Goal: Task Accomplishment & Management: Manage account settings

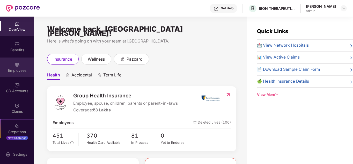
click at [20, 68] on div "Employees" at bounding box center [17, 70] width 34 height 5
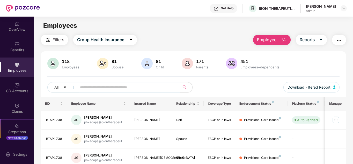
click at [100, 85] on input "text" at bounding box center [126, 87] width 93 height 8
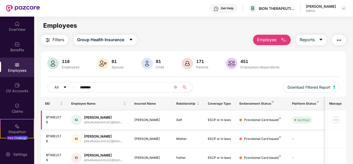
type input "********"
click at [336, 120] on img at bounding box center [336, 120] width 8 height 8
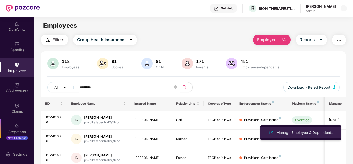
click at [309, 133] on div "Manage Employee & Dependents" at bounding box center [304, 133] width 59 height 6
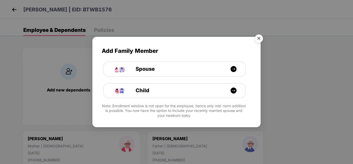
click at [261, 40] on img "Close" at bounding box center [259, 39] width 14 height 14
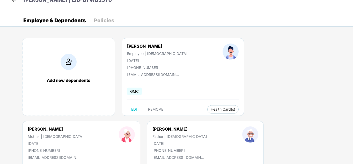
scroll to position [5, 0]
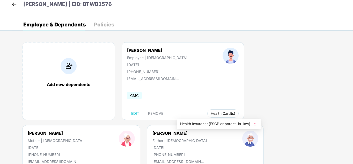
click at [211, 113] on span "Health Card(s)" at bounding box center [223, 113] width 25 height 3
click at [255, 125] on img at bounding box center [254, 123] width 5 height 5
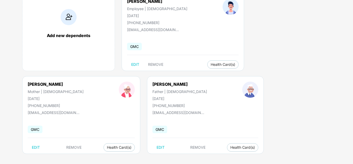
scroll to position [57, 0]
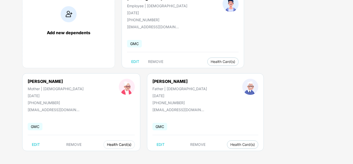
click at [132, 143] on span "Health Card(s)" at bounding box center [119, 144] width 25 height 3
click at [306, 72] on img at bounding box center [304, 72] width 5 height 5
click at [227, 147] on button "Health Card(s)" at bounding box center [242, 144] width 31 height 8
click at [156, 155] on img at bounding box center [155, 155] width 5 height 5
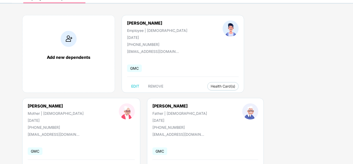
scroll to position [0, 0]
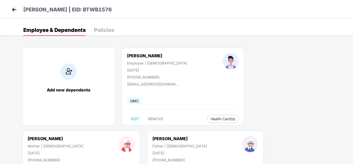
click at [15, 9] on img at bounding box center [14, 10] width 8 height 8
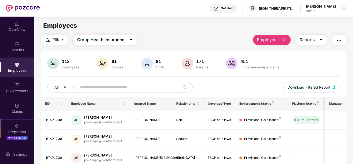
click at [106, 87] on input "text" at bounding box center [126, 87] width 93 height 8
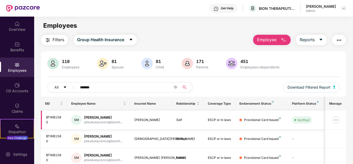
type input "*******"
click at [337, 119] on img at bounding box center [336, 120] width 8 height 8
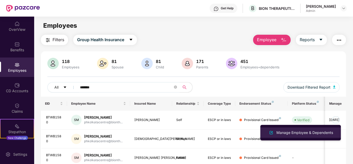
click at [299, 133] on div "Manage Employee & Dependents" at bounding box center [304, 133] width 59 height 6
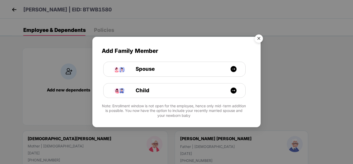
click at [260, 38] on img "Close" at bounding box center [259, 39] width 14 height 14
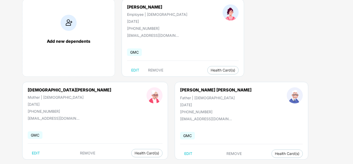
scroll to position [52, 0]
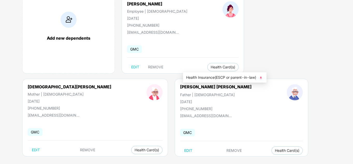
click at [262, 78] on img at bounding box center [260, 77] width 5 height 5
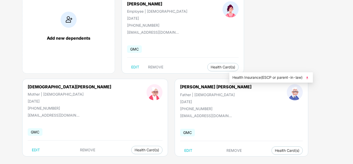
click at [309, 78] on img at bounding box center [307, 77] width 5 height 5
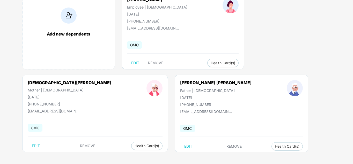
scroll to position [57, 0]
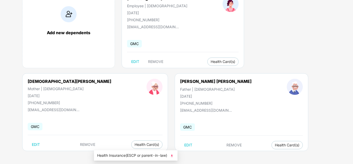
click at [172, 155] on img at bounding box center [171, 155] width 5 height 5
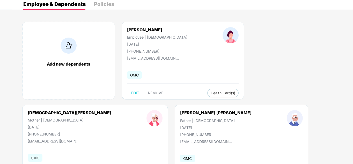
scroll to position [0, 0]
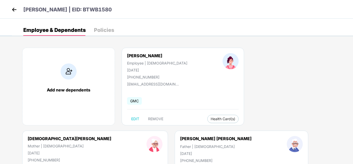
click at [14, 9] on img at bounding box center [14, 10] width 8 height 8
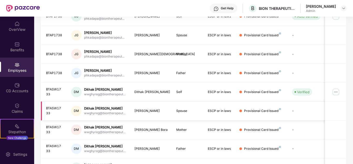
scroll to position [163, 0]
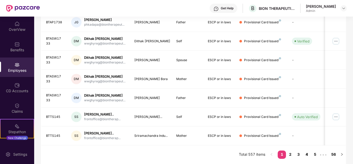
click at [307, 154] on link "4" at bounding box center [307, 154] width 8 height 8
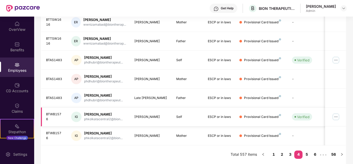
scroll to position [154, 0]
click at [309, 154] on link "5" at bounding box center [307, 154] width 8 height 8
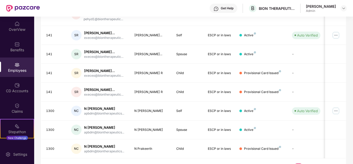
click at [289, 163] on link "6" at bounding box center [290, 167] width 8 height 8
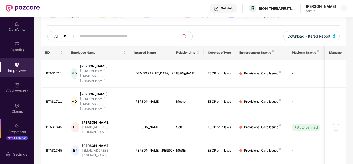
scroll to position [51, 0]
